Goal: Information Seeking & Learning: Learn about a topic

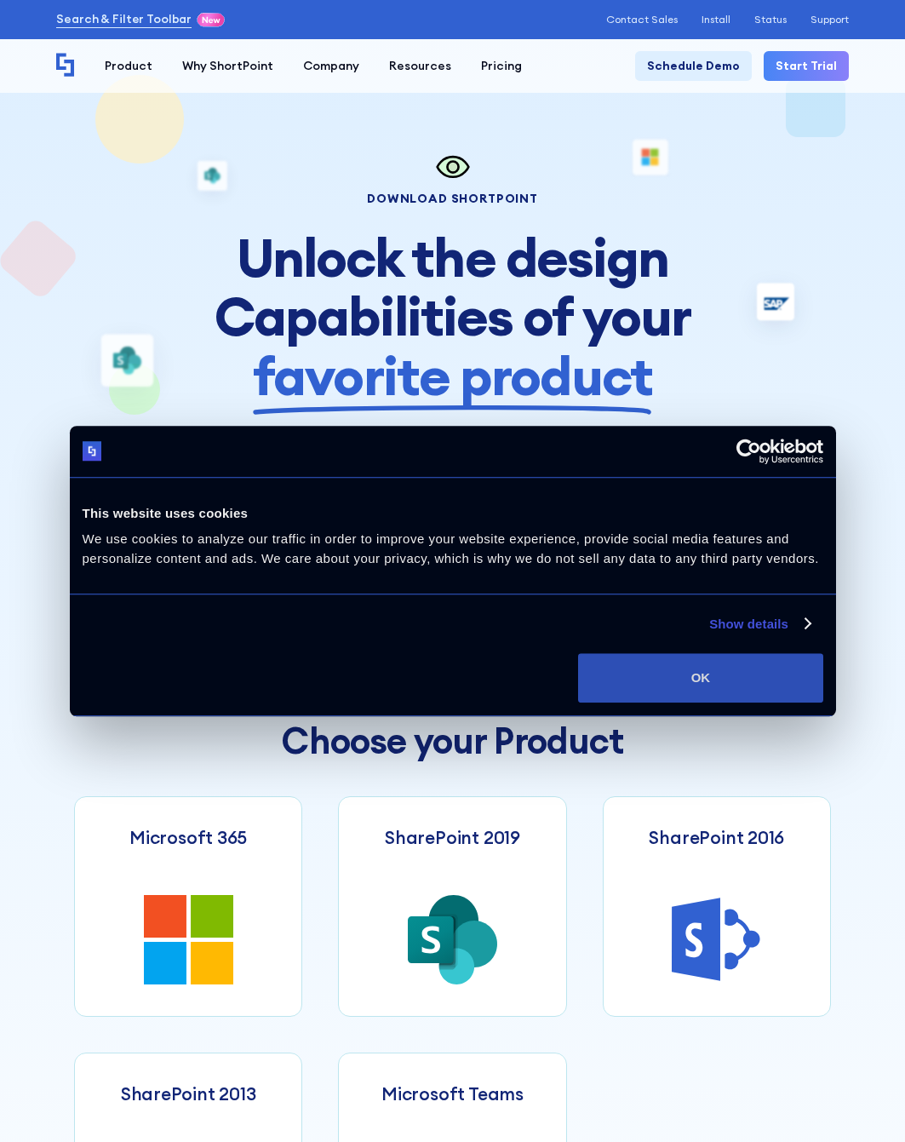
click at [716, 680] on button "OK" at bounding box center [700, 677] width 244 height 49
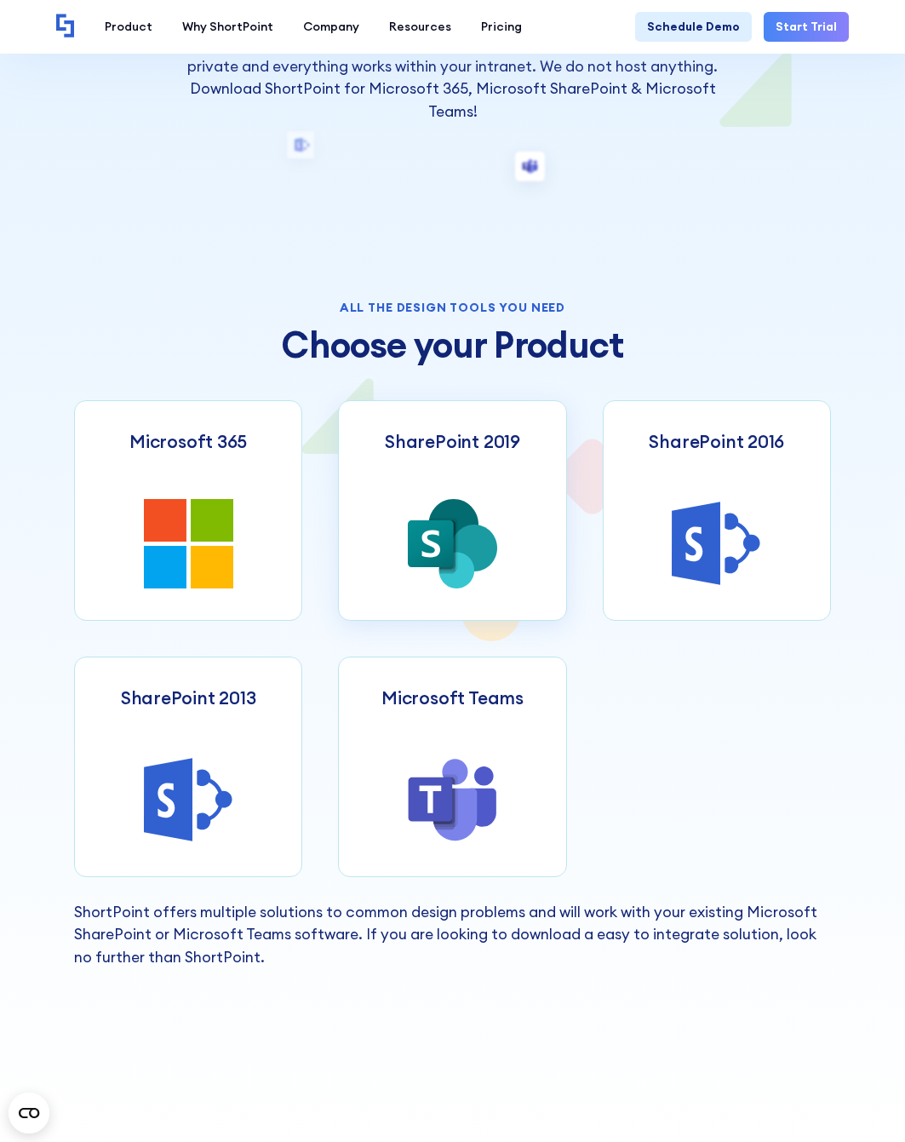
scroll to position [426, 0]
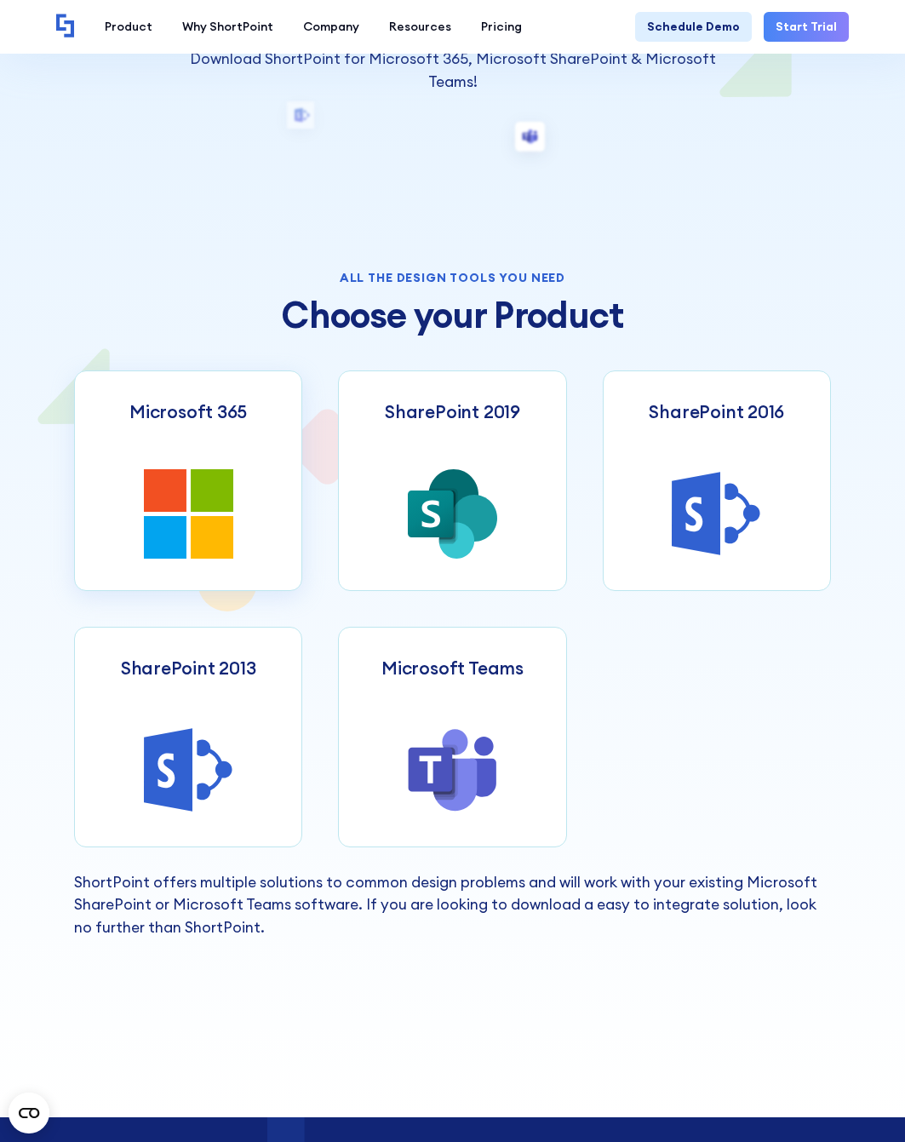
click at [169, 532] on icon at bounding box center [165, 537] width 43 height 43
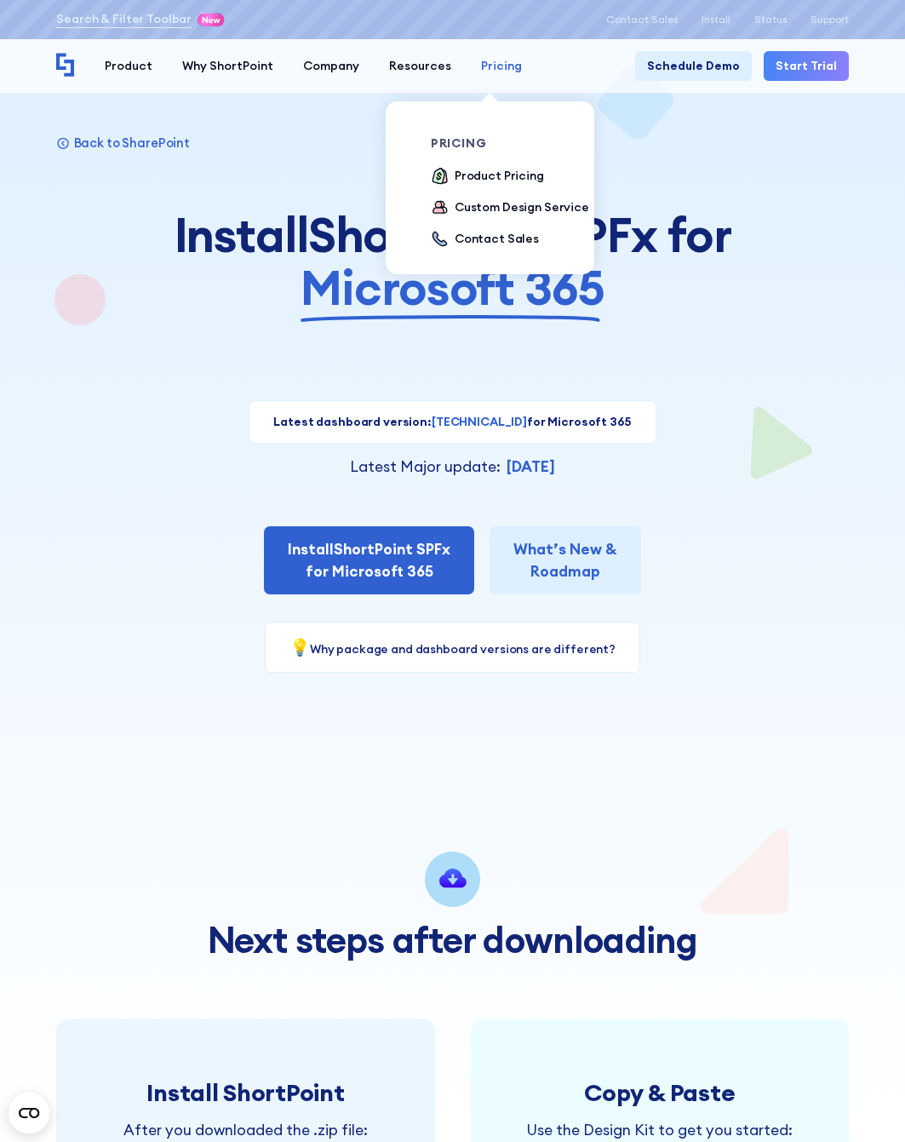
click at [481, 75] on div "Pricing" at bounding box center [501, 66] width 41 height 18
click at [455, 185] on div "Product Pricing" at bounding box center [499, 176] width 89 height 18
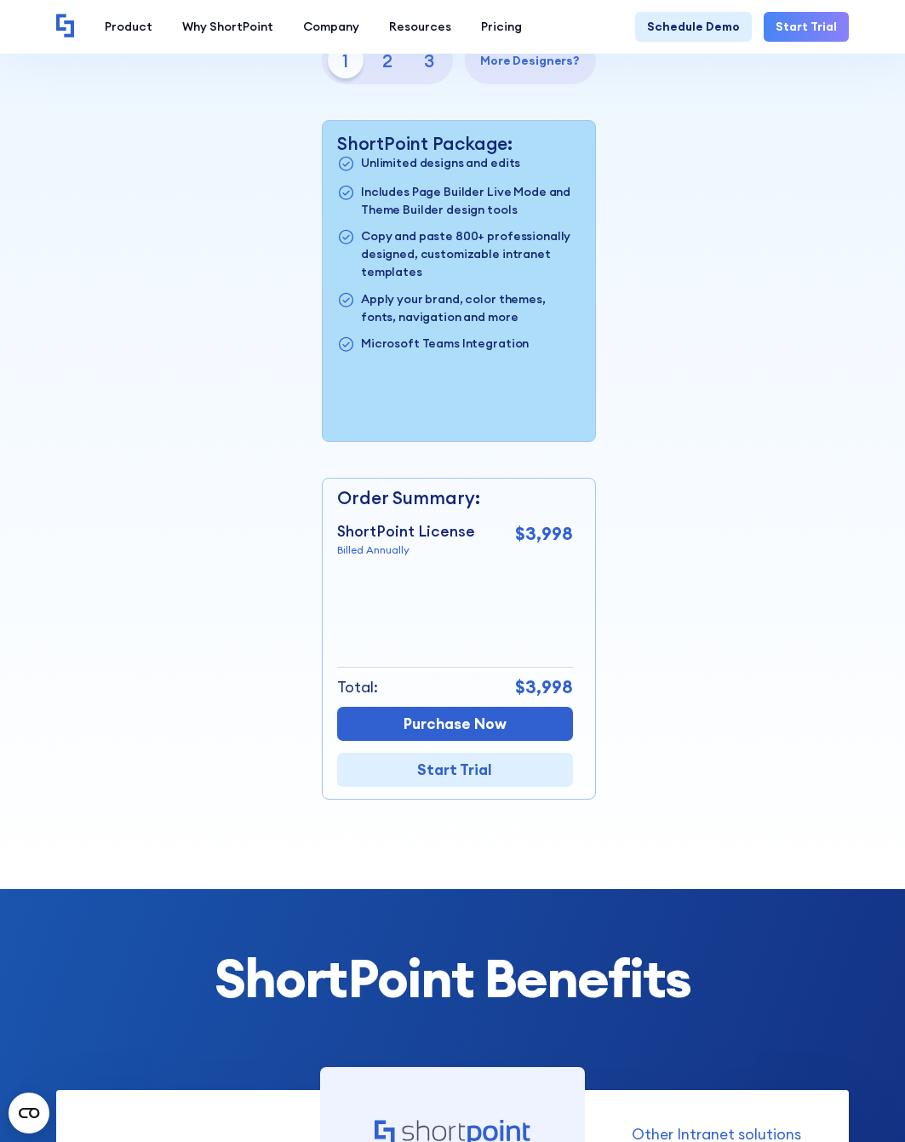
scroll to position [852, 0]
